Goal: Find specific page/section: Find specific page/section

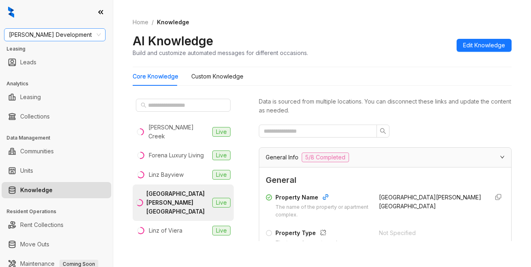
scroll to position [162, 0]
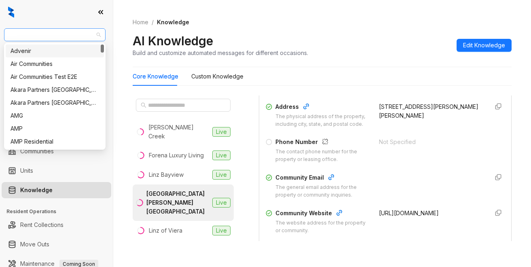
click at [68, 38] on span "[PERSON_NAME] Development" at bounding box center [55, 35] width 92 height 12
type input "**"
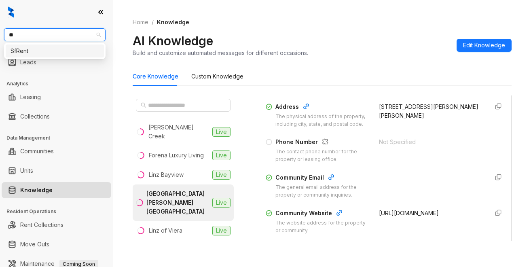
click at [62, 56] on div "SfRent" at bounding box center [55, 51] width 98 height 13
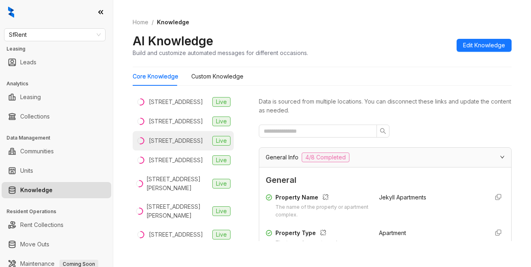
scroll to position [121, 0]
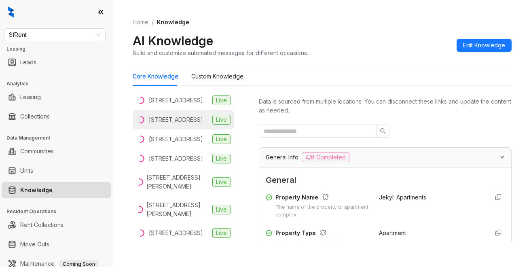
click at [164, 124] on div "[STREET_ADDRESS]" at bounding box center [176, 119] width 54 height 9
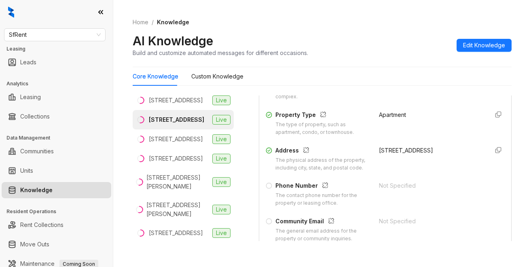
scroll to position [121, 0]
